Goal: Information Seeking & Learning: Check status

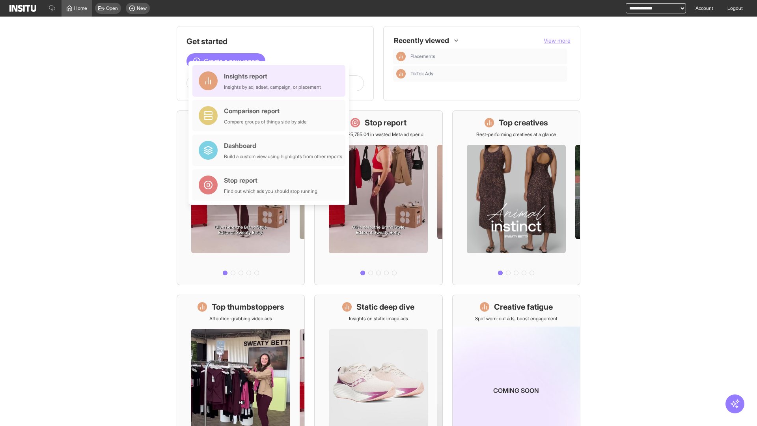
click at [271, 81] on div "Insights report Insights by ad, adset, campaign, or placement" at bounding box center [272, 80] width 97 height 19
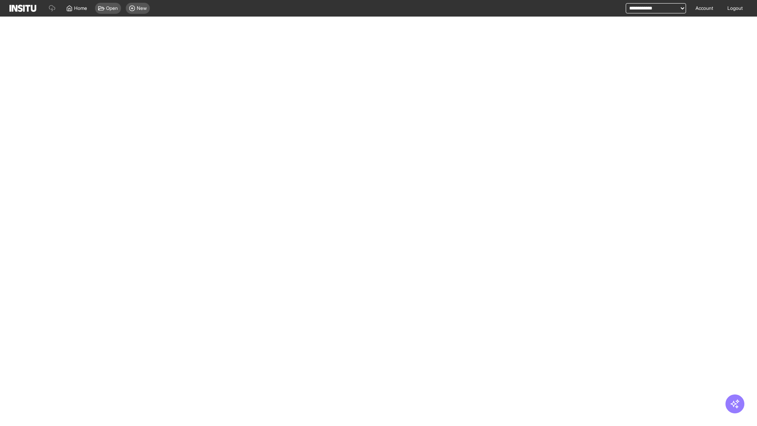
select select "**"
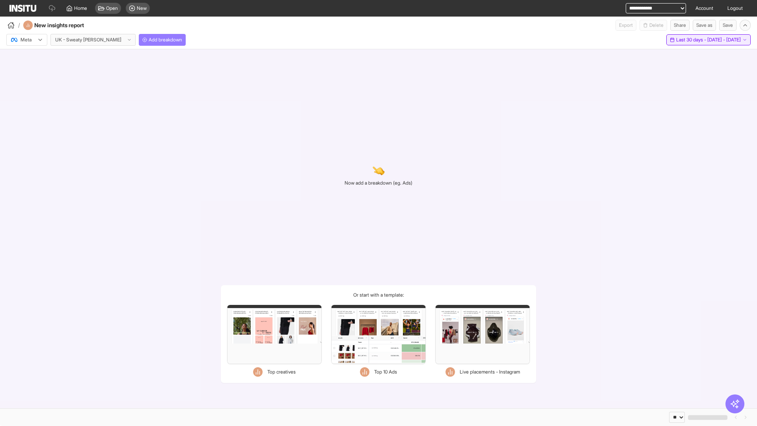
click at [691, 40] on span "Last 30 days - [DATE] - [DATE]" at bounding box center [708, 40] width 65 height 6
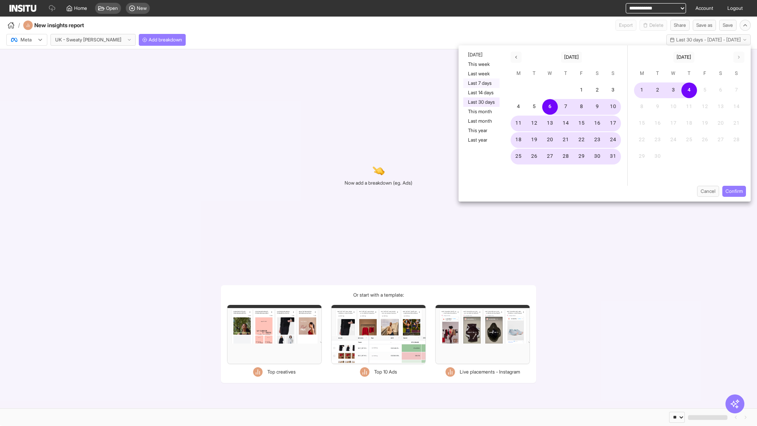
click at [480, 83] on button "Last 7 days" at bounding box center [481, 82] width 36 height 9
